Goal: Task Accomplishment & Management: Manage account settings

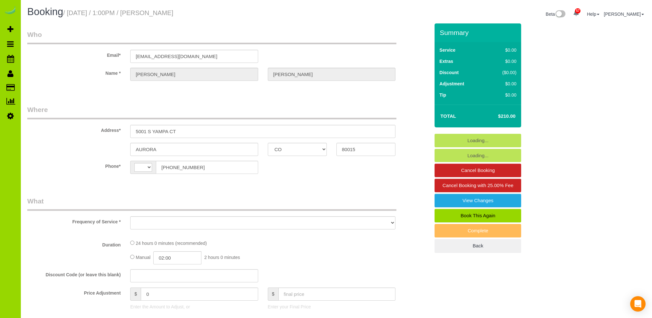
select select "CO"
select select "string:[GEOGRAPHIC_DATA]"
select select "object:821"
select select "string:fspay-0dbefdf4-2f08-4e58-a5f2-7feeccda8591"
select select "spot1"
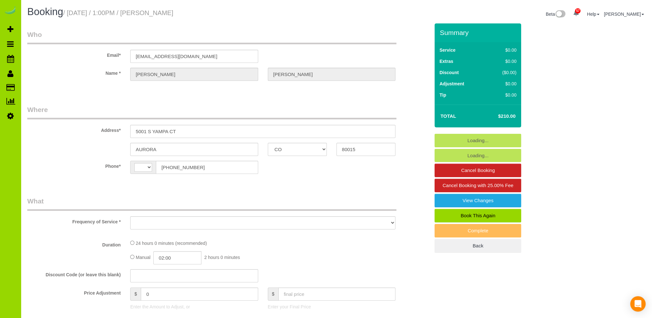
select select "number:68"
select select "number:4"
select select "number:14"
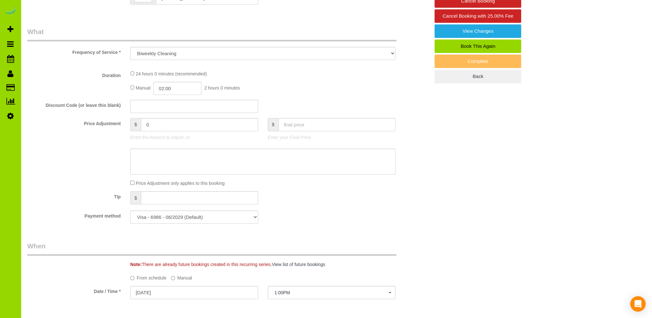
select select "object:1230"
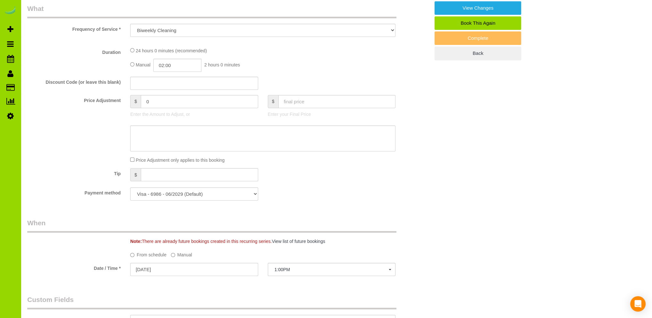
select select "6"
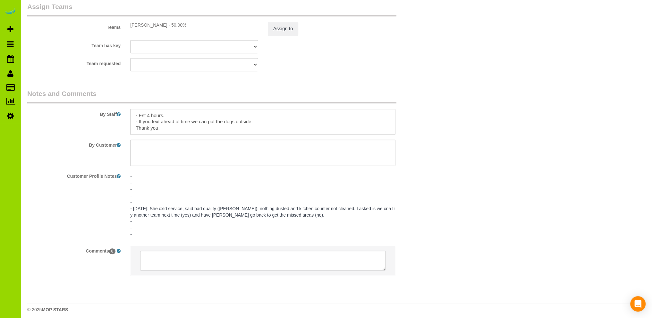
scroll to position [929, 0]
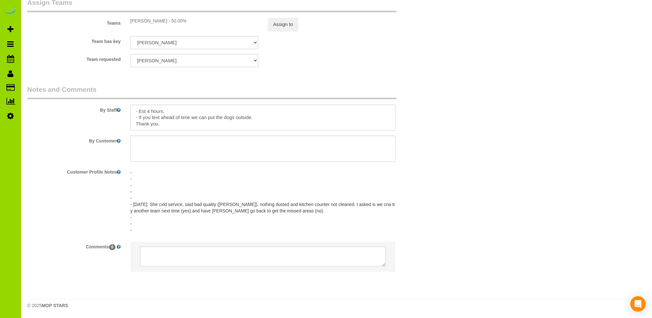
drag, startPoint x: 145, startPoint y: 190, endPoint x: 143, endPoint y: 194, distance: 4.5
click at [145, 193] on pre "- - - - - - [DATE]: She cxld service, said bad quality ([PERSON_NAME]), nothing…" at bounding box center [262, 201] width 265 height 64
click at [145, 201] on textarea "- - - - - - [DATE]: She cxld service, said bad quality ([PERSON_NAME]), nothing…" at bounding box center [262, 201] width 265 height 71
type textarea "- - - - - [DATE]: Husband [PERSON_NAME] [PHONE_NUMBER] - [DATE]: She cxld servi…"
drag, startPoint x: 223, startPoint y: 198, endPoint x: 158, endPoint y: 198, distance: 65.1
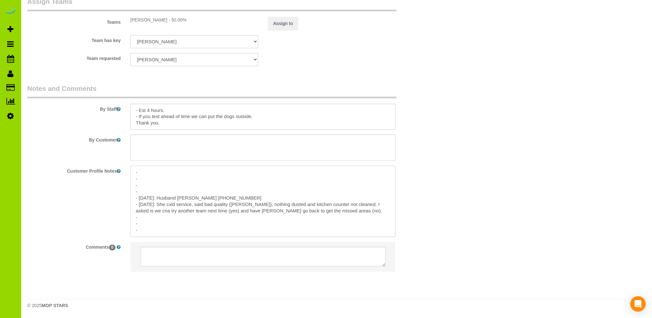
click at [158, 198] on textarea "- - - - - [DATE]: Husband [PERSON_NAME] [PHONE_NUMBER] - [DATE]: She cxld servi…" at bounding box center [262, 201] width 265 height 71
click at [197, 117] on textarea at bounding box center [262, 117] width 265 height 26
click at [265, 118] on textarea at bounding box center [262, 118] width 265 height 26
paste textarea "Husband Rob [PHONE_NUMBER]"
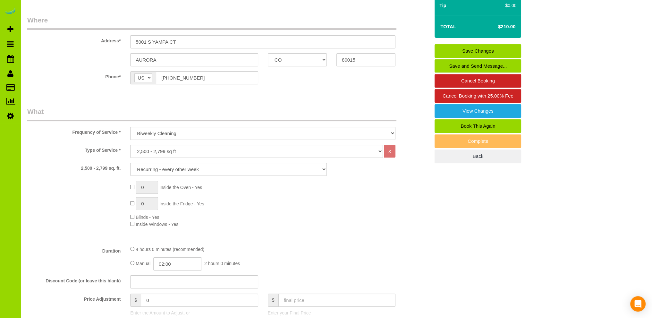
scroll to position [0, 0]
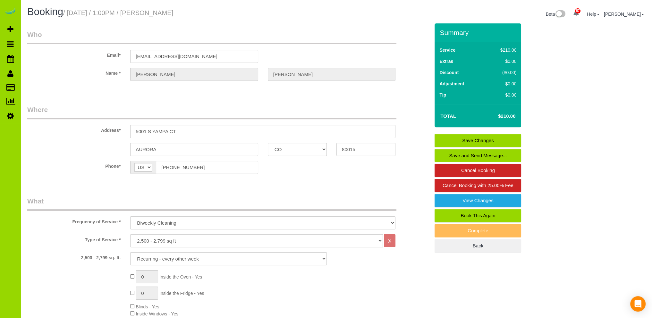
type textarea "- Est 4 hours. - If you text ahead of time they can put the dogs outside. - Hus…"
click at [464, 140] on link "Save Changes" at bounding box center [478, 140] width 87 height 13
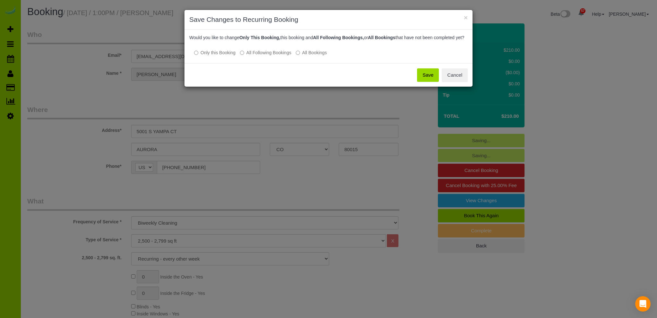
click at [428, 81] on button "Save" at bounding box center [428, 74] width 22 height 13
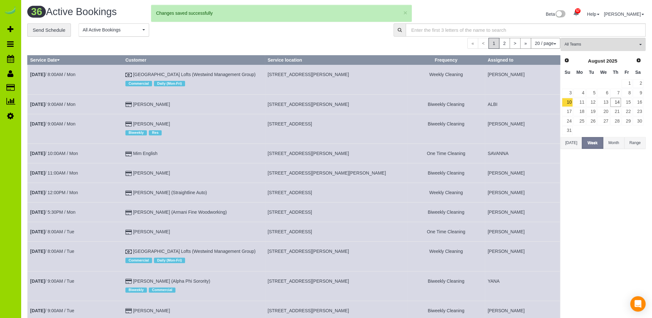
click at [186, 37] on div "**********" at bounding box center [336, 282] width 619 height 518
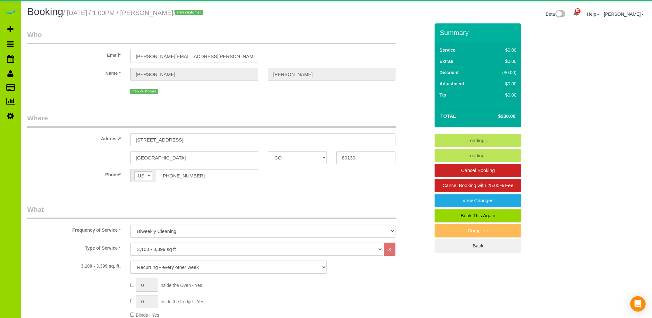
select select "CO"
select select "6"
select select "number:5"
select select "number:14"
select select "object:1225"
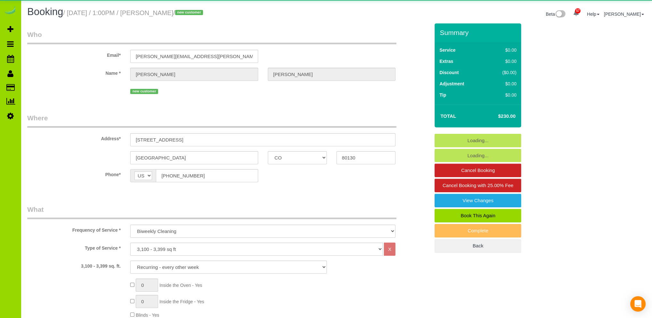
select select "spot6"
select select "6"
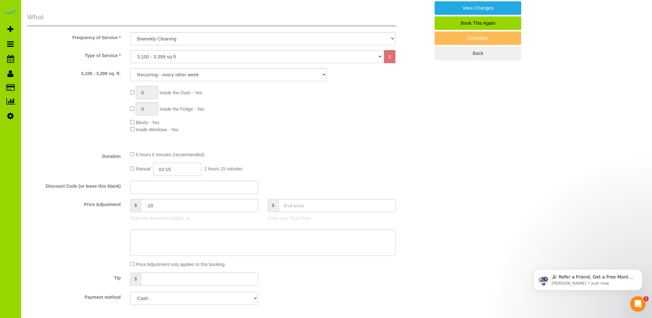
click at [171, 169] on input "02:15" at bounding box center [177, 169] width 48 height 13
type input "04:30"
click at [167, 219] on li "04:30" at bounding box center [170, 217] width 29 height 8
select select "spot11"
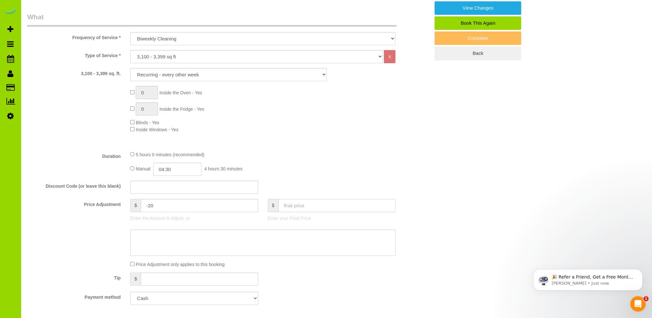
click at [285, 208] on input "text" at bounding box center [336, 205] width 117 height 13
type input "370"
click at [339, 146] on div "Type of Service * Choose YOUR HOME SIZE here Hourly Cleaning 1 - 999 square fee…" at bounding box center [228, 98] width 403 height 96
type input "120"
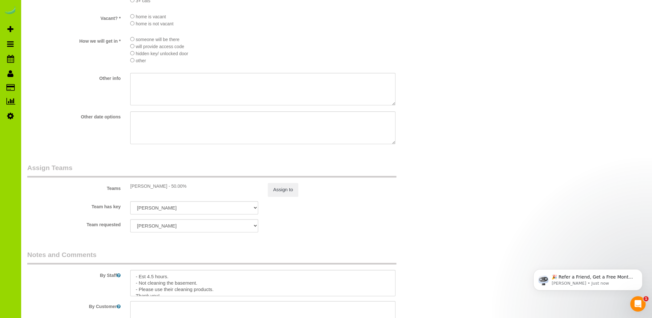
scroll to position [834, 0]
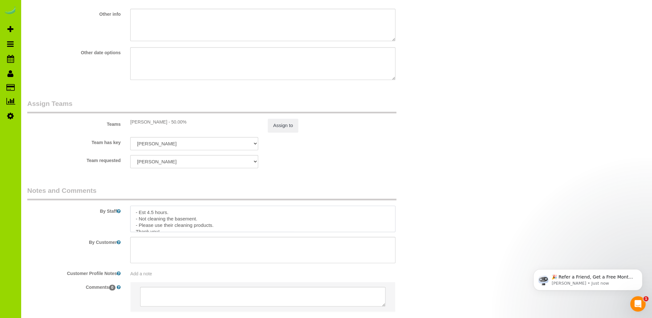
drag, startPoint x: 218, startPoint y: 227, endPoint x: 125, endPoint y: 226, distance: 93.1
click at [125, 226] on div "By Staff" at bounding box center [228, 209] width 412 height 46
click at [187, 214] on textarea at bounding box center [262, 219] width 265 height 26
click at [167, 214] on textarea at bounding box center [262, 219] width 265 height 26
click at [268, 214] on textarea at bounding box center [262, 219] width 265 height 26
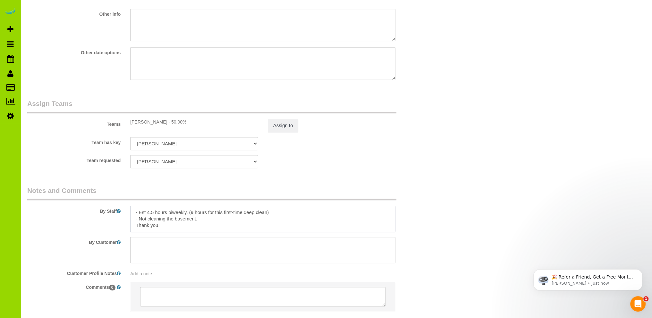
click at [217, 222] on textarea at bounding box center [262, 219] width 265 height 26
click at [283, 219] on textarea at bounding box center [262, 219] width 265 height 26
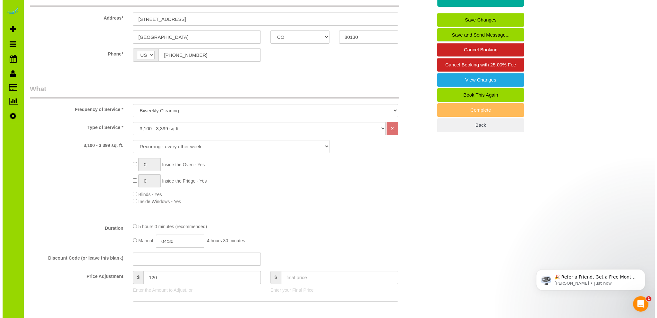
scroll to position [0, 0]
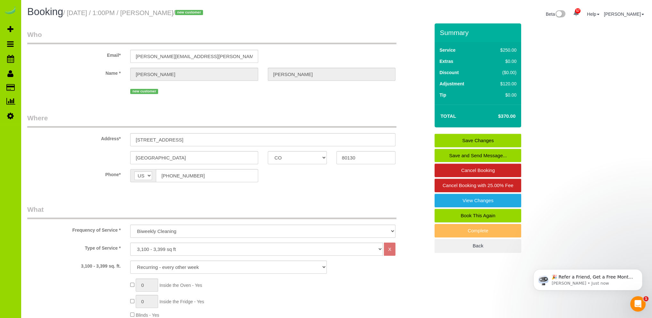
type textarea "- Est 4.5 hours biweekly. (9 hours for this first-time deep clean) - Not cleani…"
click at [453, 138] on link "Save Changes" at bounding box center [478, 140] width 87 height 13
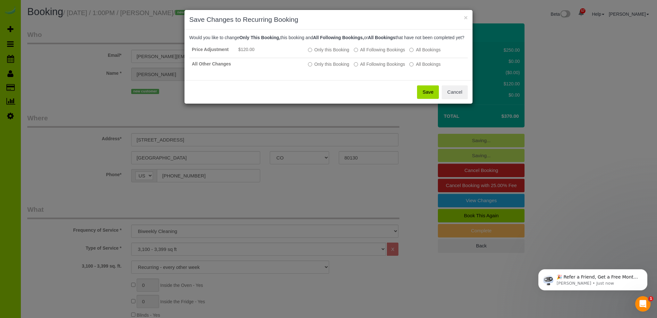
click at [427, 97] on button "Save" at bounding box center [428, 91] width 22 height 13
